Goal: Transaction & Acquisition: Purchase product/service

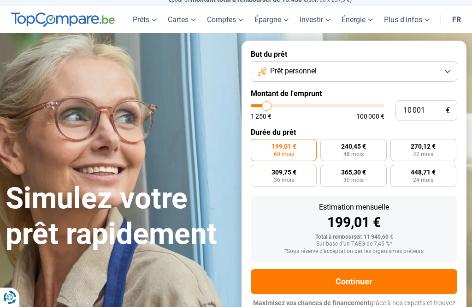
scroll to position [24, 0]
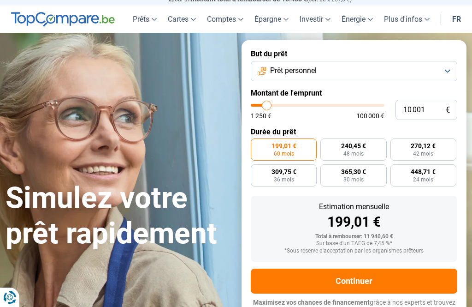
type input "13 500"
type input "13500"
type input "14 250"
type input "14250"
type input "14 750"
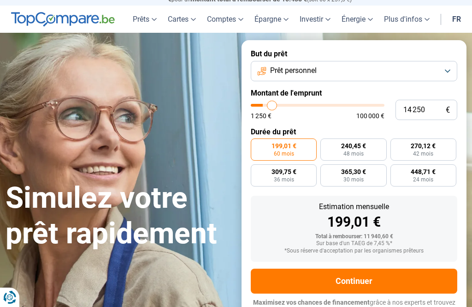
type input "14750"
type input "16 000"
type input "16000"
type input "16 750"
type input "16750"
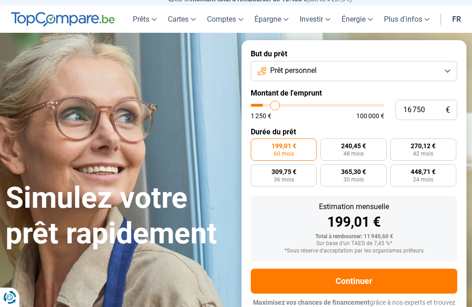
type input "17 750"
type input "17750"
type input "18 500"
type input "18500"
type input "19 500"
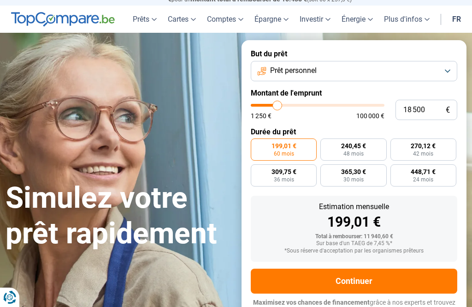
type input "19500"
type input "20 750"
type input "20750"
type input "21 750"
type input "21750"
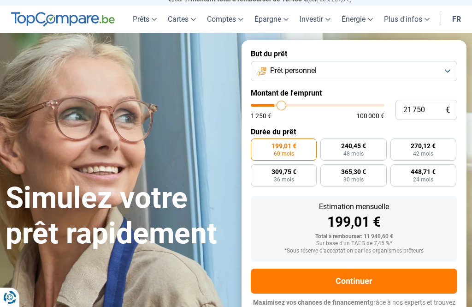
type input "22 500"
type input "22500"
type input "23 250"
type input "23250"
type input "24 000"
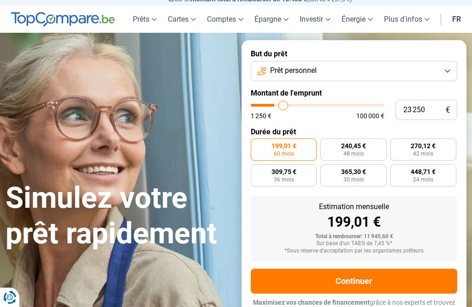
type input "24000"
type input "24 750"
type input "24750"
type input "25 500"
type input "25500"
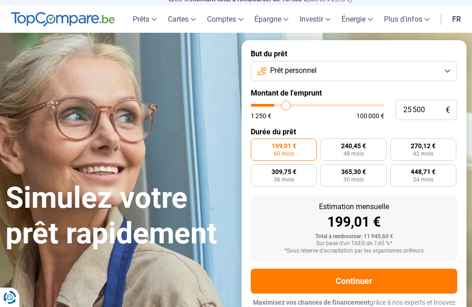
type input "26 250"
type input "26250"
type input "27 000"
type input "27000"
type input "27 500"
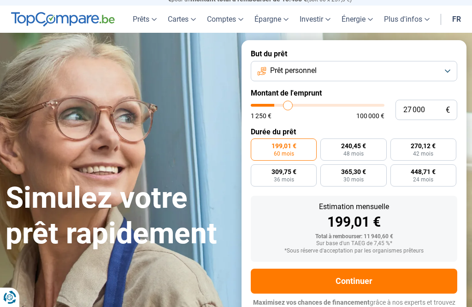
type input "27500"
type input "27 750"
type input "27750"
type input "28 500"
type input "28500"
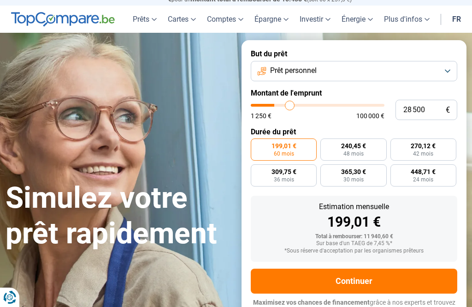
type input "28 750"
type input "28750"
type input "29 250"
type input "29250"
type input "30 000"
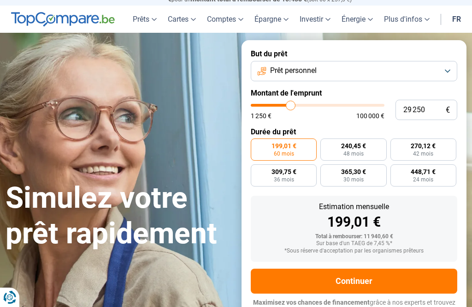
type input "30000"
type input "30 750"
type input "30750"
type input "31 000"
type input "31000"
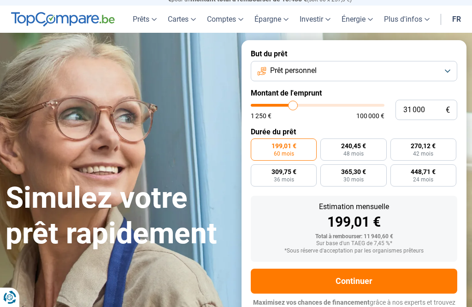
type input "31 750"
type input "31750"
type input "32 250"
type input "32250"
type input "32 500"
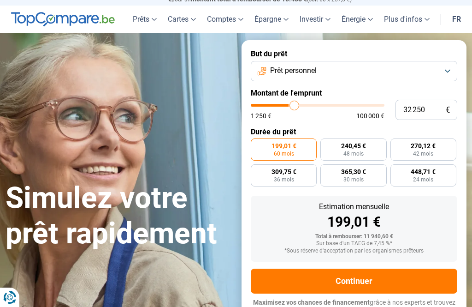
type input "32500"
type input "33 000"
type input "33000"
type input "33 250"
type input "33250"
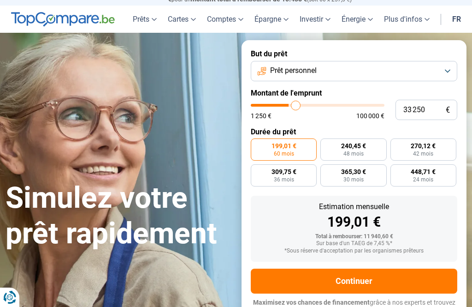
type input "33 750"
type input "33750"
type input "34 000"
type input "34000"
type input "34 500"
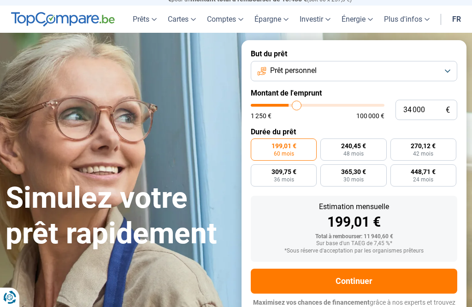
type input "34500"
type input "34 750"
type input "34750"
type input "35 250"
type input "35250"
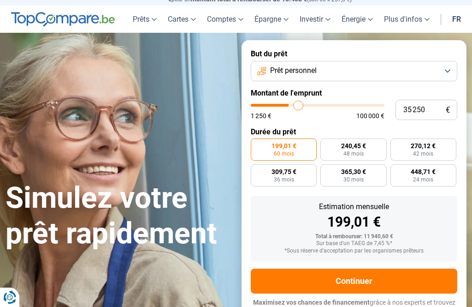
type input "35 500"
type input "35500"
type input "36 000"
type input "36000"
type input "36 250"
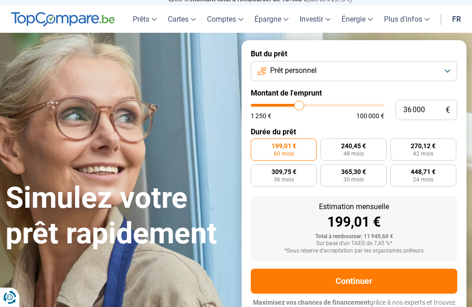
type input "36250"
type input "36 750"
type input "36750"
type input "37 000"
type input "37000"
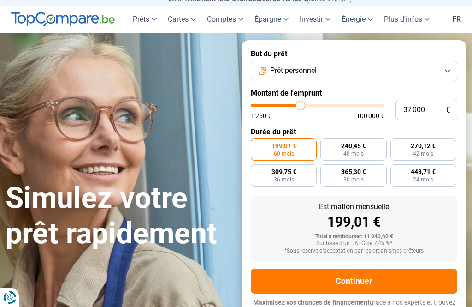
type input "37 500"
type input "37500"
type input "37 750"
type input "37750"
type input "38 000"
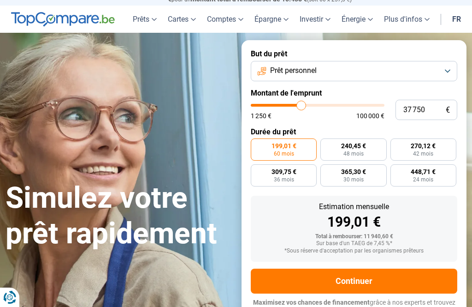
type input "38000"
type input "38 500"
type input "38500"
type input "38 750"
type input "38750"
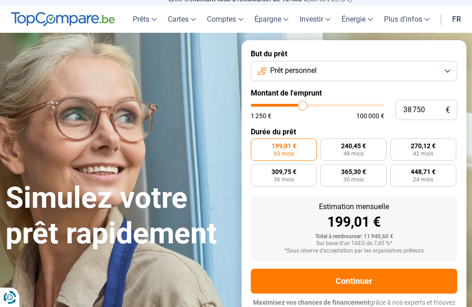
type input "39 250"
type input "39250"
type input "39 500"
type input "39500"
type input "40 000"
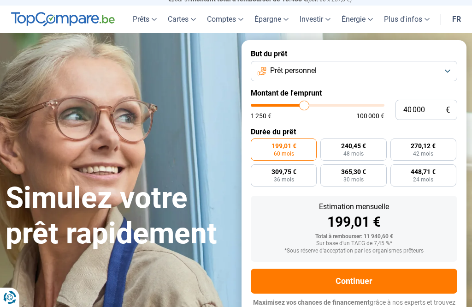
type input "40250"
type input "40 250"
radio input "false"
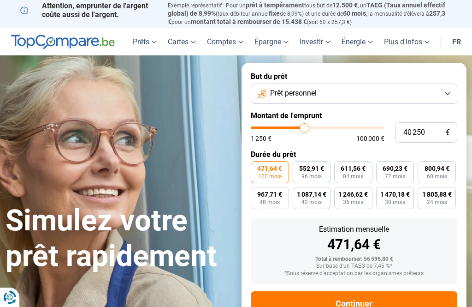
scroll to position [0, 0]
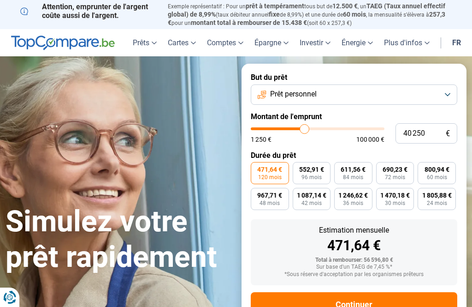
click at [399, 169] on span "690,23 €" at bounding box center [395, 169] width 25 height 6
click at [382, 168] on input "690,23 € 72 mois" at bounding box center [379, 165] width 6 height 6
radio input "true"
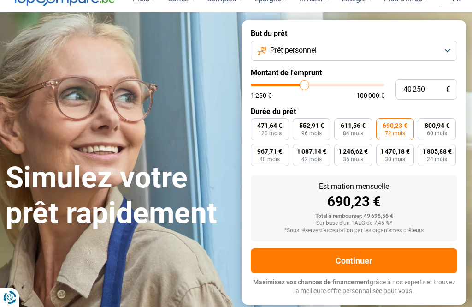
scroll to position [42, 0]
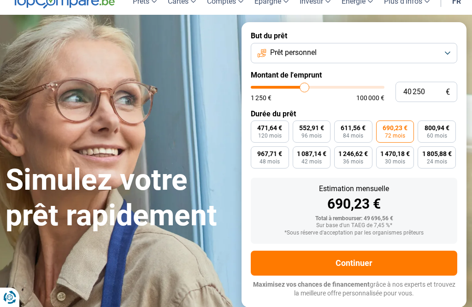
click at [443, 128] on span "800,94 €" at bounding box center [437, 128] width 25 height 6
click at [424, 126] on input "800,94 € 60 mois" at bounding box center [421, 123] width 6 height 6
radio input "true"
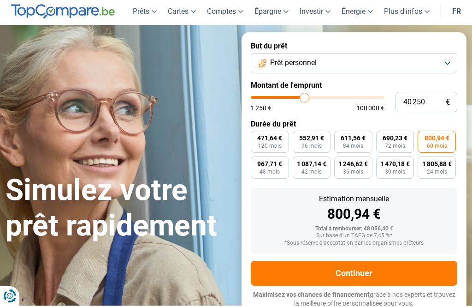
scroll to position [32, 0]
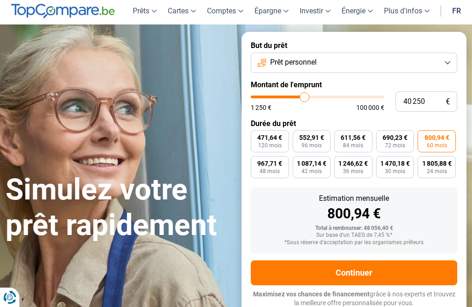
click at [450, 58] on button "Prêt personnel" at bounding box center [354, 63] width 207 height 20
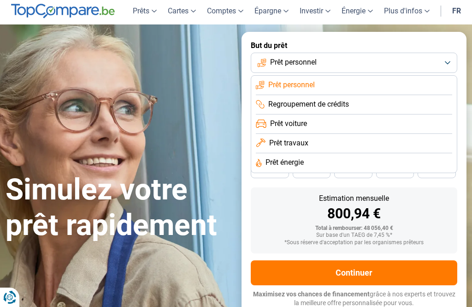
click at [341, 101] on span "Regroupement de crédits" at bounding box center [309, 104] width 81 height 10
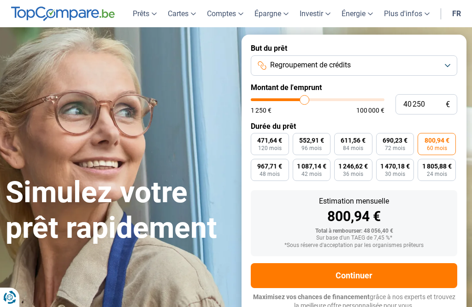
scroll to position [29, 0]
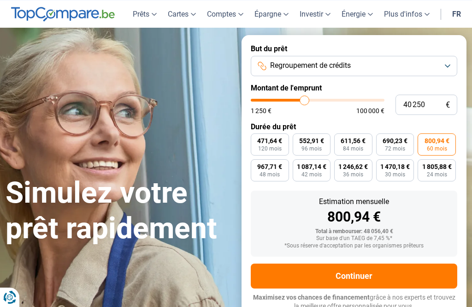
click at [451, 64] on button "Regroupement de crédits" at bounding box center [354, 66] width 207 height 20
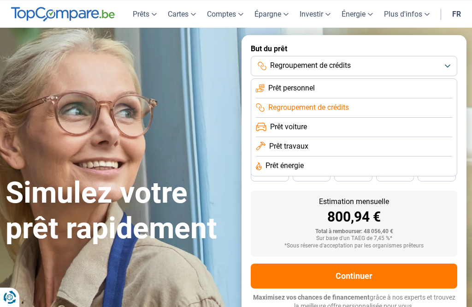
click at [356, 82] on li "Prêt personnel" at bounding box center [354, 88] width 197 height 19
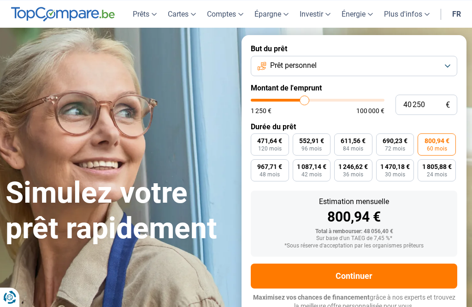
click at [454, 61] on button "Prêt personnel" at bounding box center [354, 66] width 207 height 20
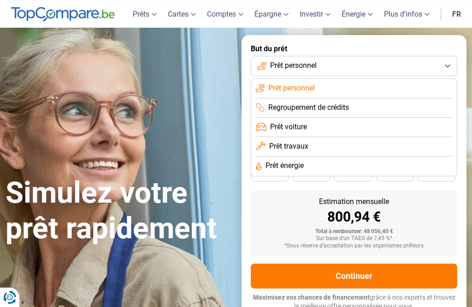
click at [394, 125] on li "Prêt voiture" at bounding box center [354, 127] width 197 height 19
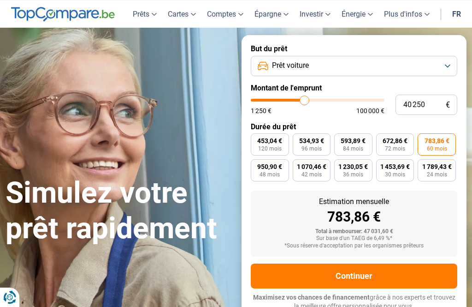
click at [449, 61] on button "Prêt voiture" at bounding box center [354, 66] width 207 height 20
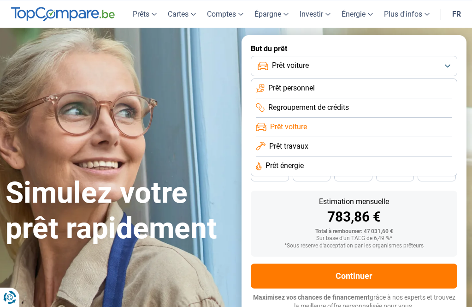
click at [396, 145] on li "Prêt travaux" at bounding box center [354, 146] width 197 height 19
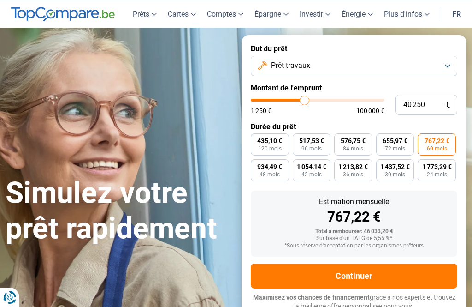
click at [449, 62] on button "Prêt travaux" at bounding box center [354, 66] width 207 height 20
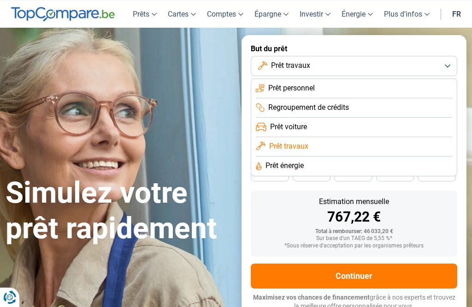
click at [362, 84] on li "Prêt personnel" at bounding box center [354, 88] width 197 height 19
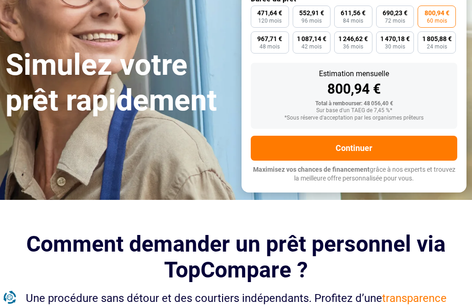
scroll to position [155, 0]
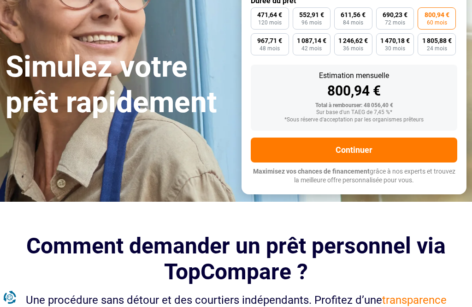
click at [399, 145] on button "Continuer" at bounding box center [354, 149] width 207 height 25
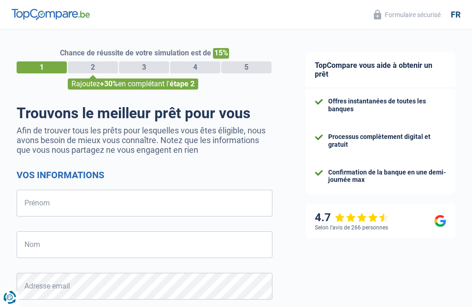
select select "32"
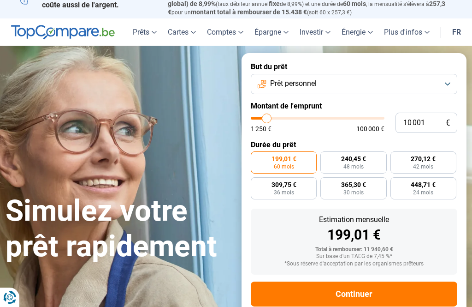
scroll to position [9, 0]
